Goal: Information Seeking & Learning: Learn about a topic

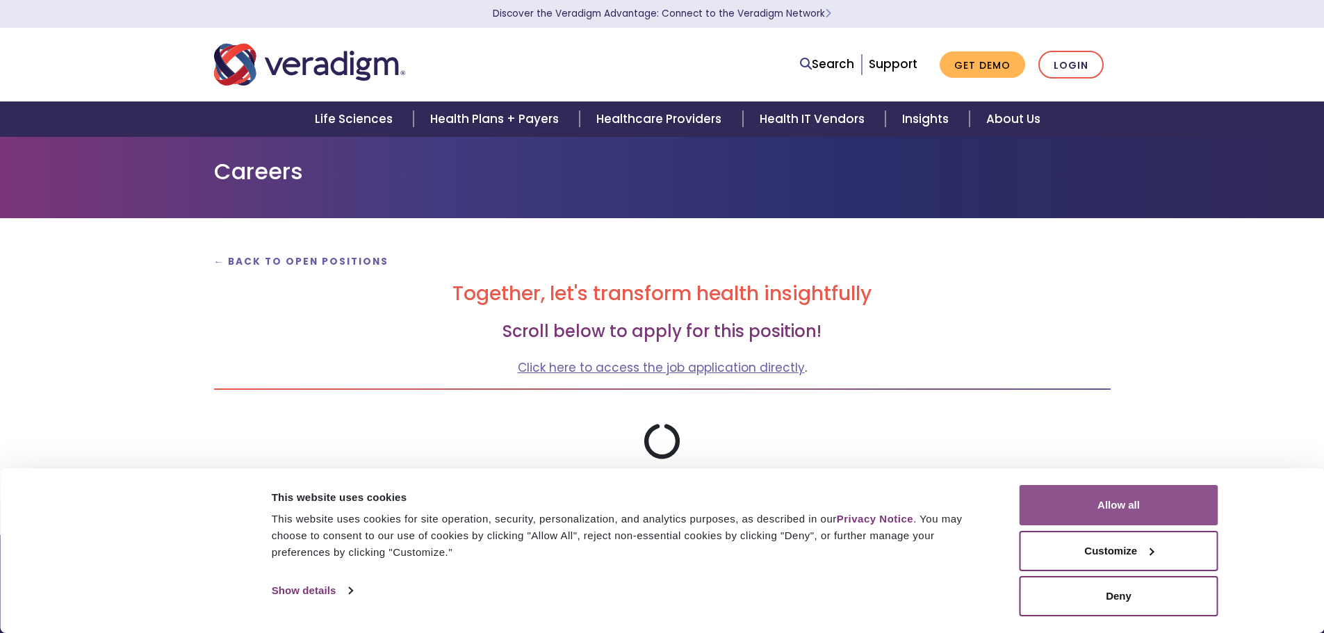
click at [1129, 505] on button "Allow all" at bounding box center [1118, 505] width 199 height 40
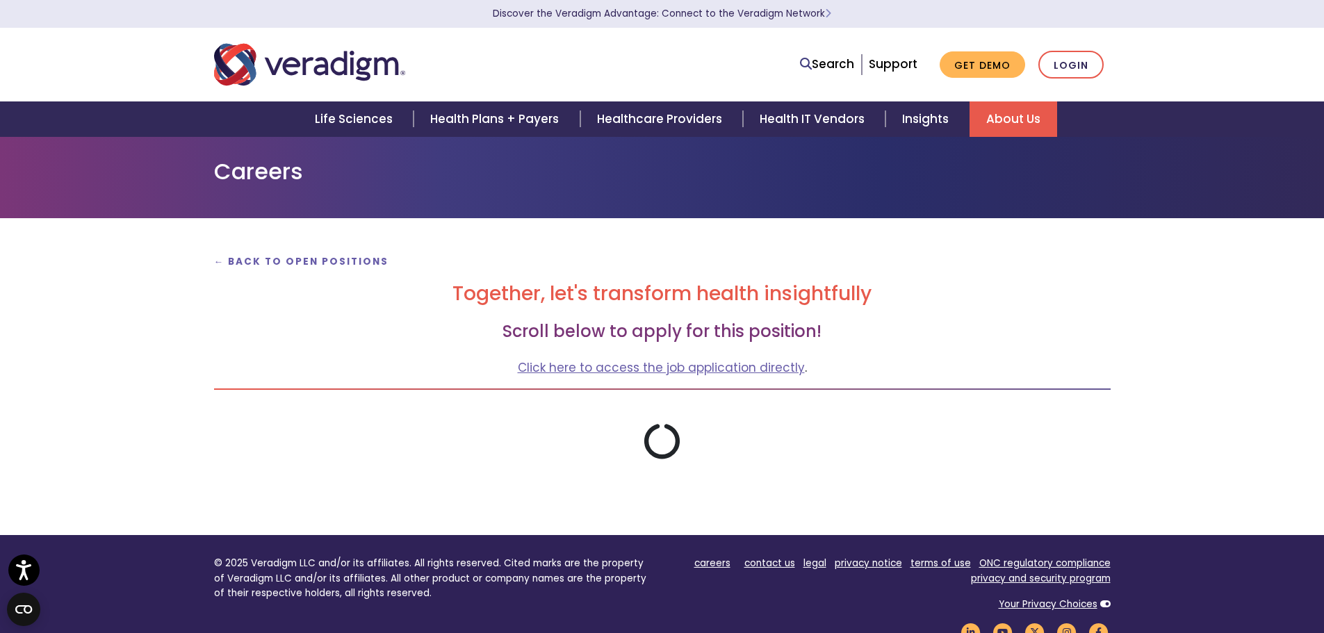
click at [1005, 117] on link "About Us" at bounding box center [1013, 118] width 88 height 35
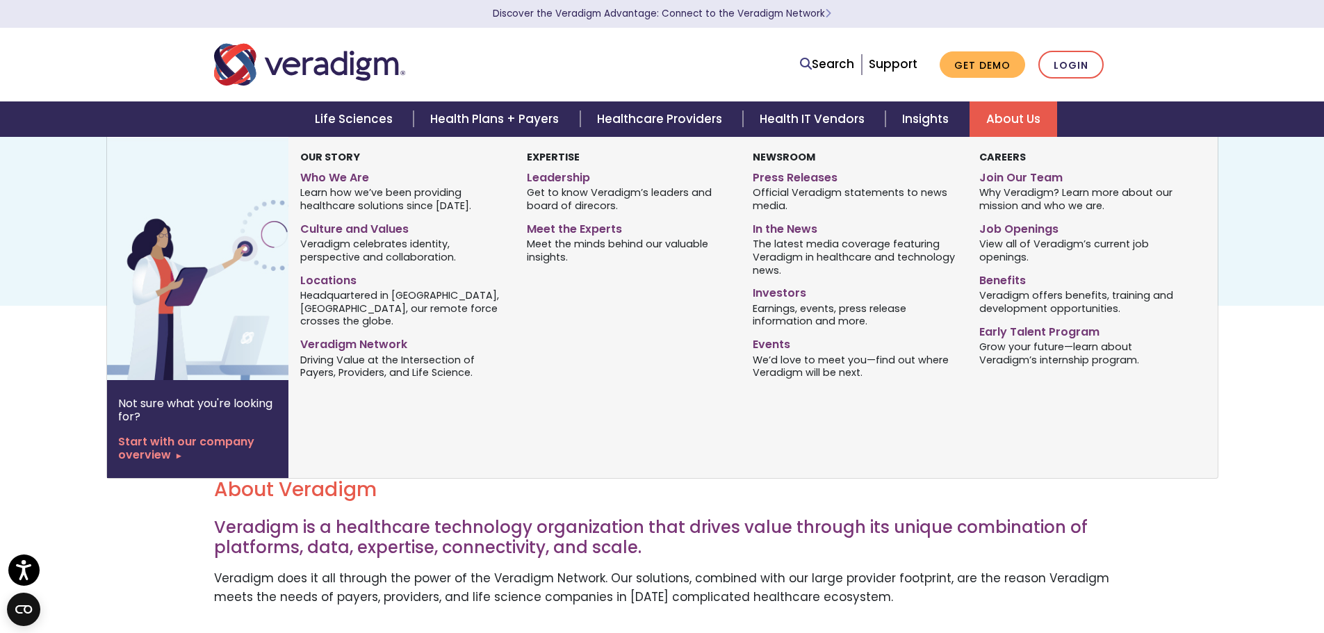
click at [529, 413] on div "Our Story Who We Are Learn how we’ve been providing healthcare solutions since …" at bounding box center [742, 307] width 908 height 341
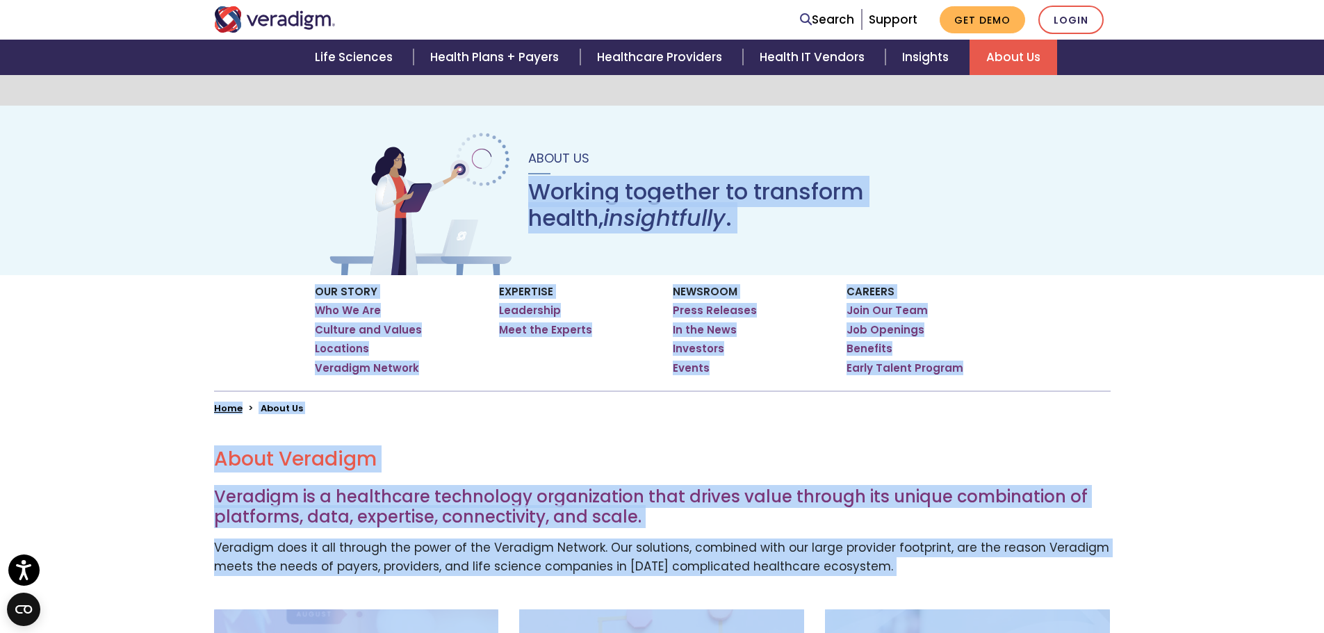
drag, startPoint x: 1328, startPoint y: 215, endPoint x: 1226, endPoint y: -84, distance: 316.4
click at [1226, 0] on html "Accessibility Screen-Reader Guide, Feedback, and Issue Reporting | New window D…" at bounding box center [662, 285] width 1324 height 633
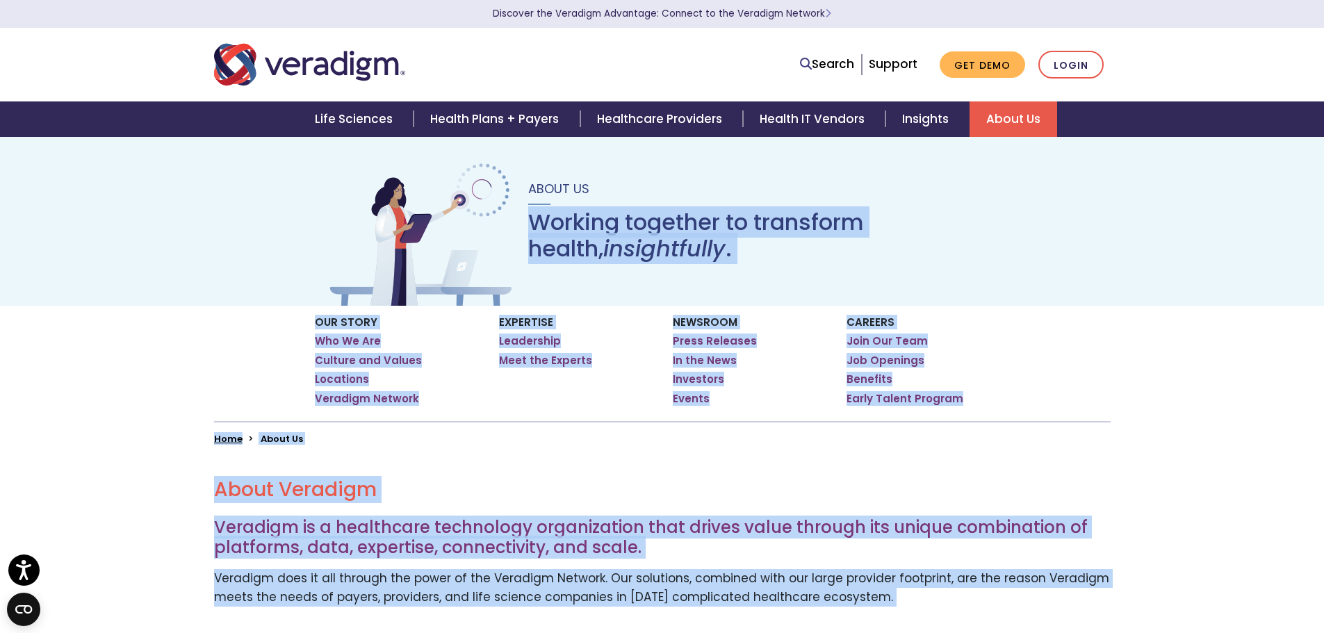
click at [1154, 229] on div "About Us Working together to transform health, insightfully ." at bounding box center [662, 221] width 1324 height 170
